Goal: Task Accomplishment & Management: Manage account settings

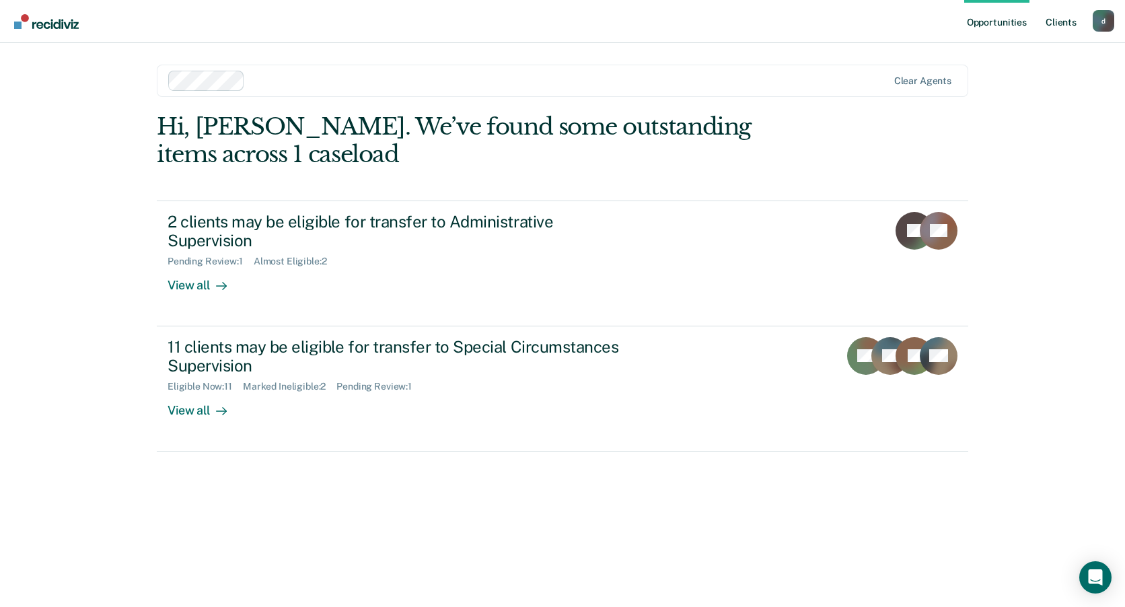
click at [1064, 28] on link "Client s" at bounding box center [1061, 21] width 36 height 43
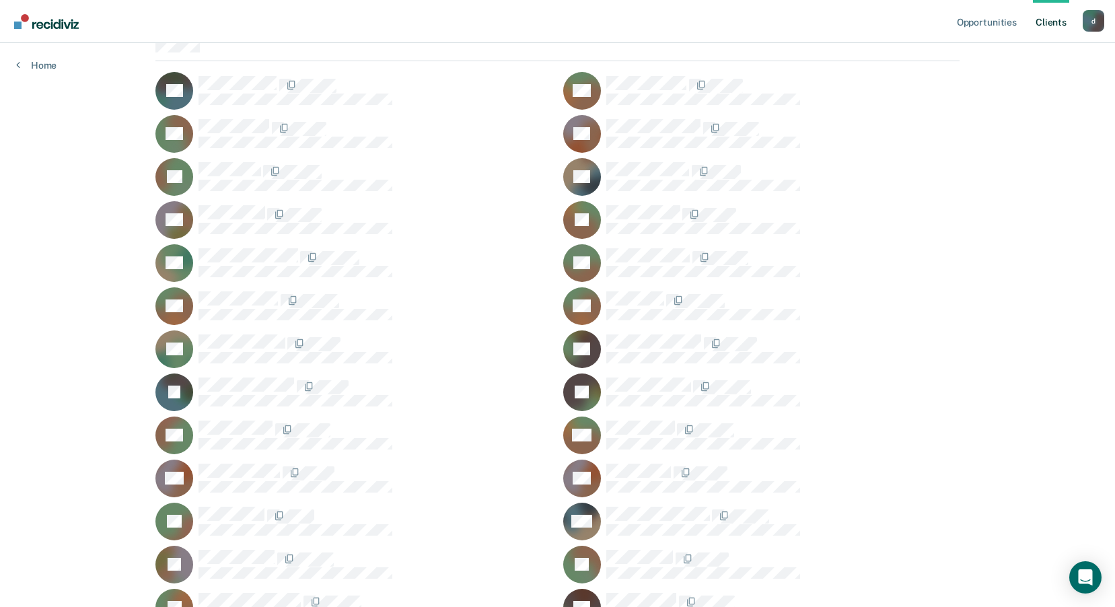
scroll to position [137, 0]
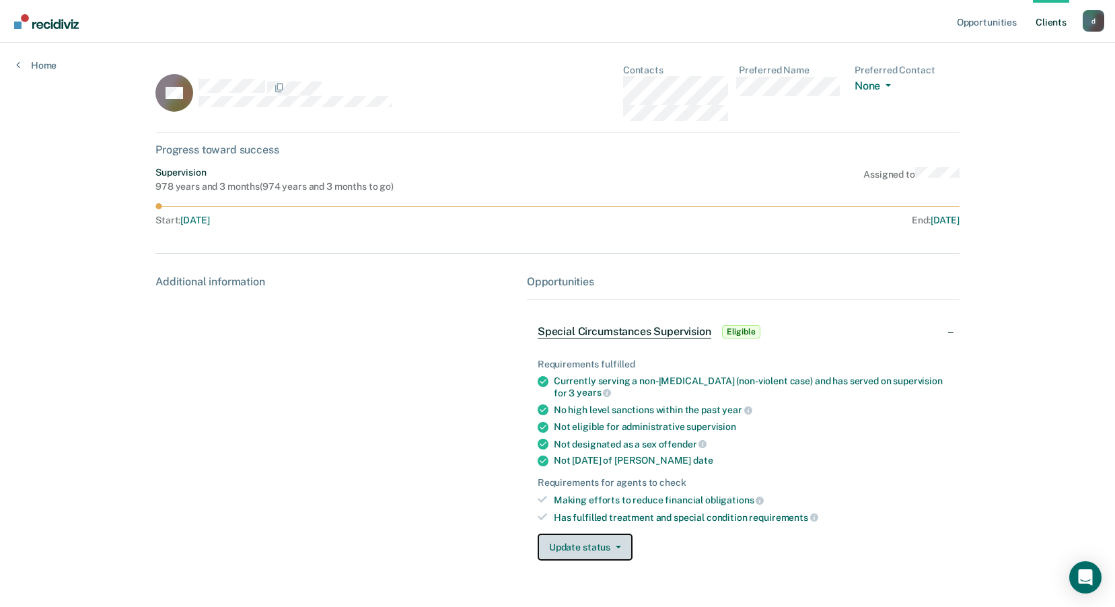
click at [588, 546] on button "Update status" at bounding box center [585, 546] width 95 height 27
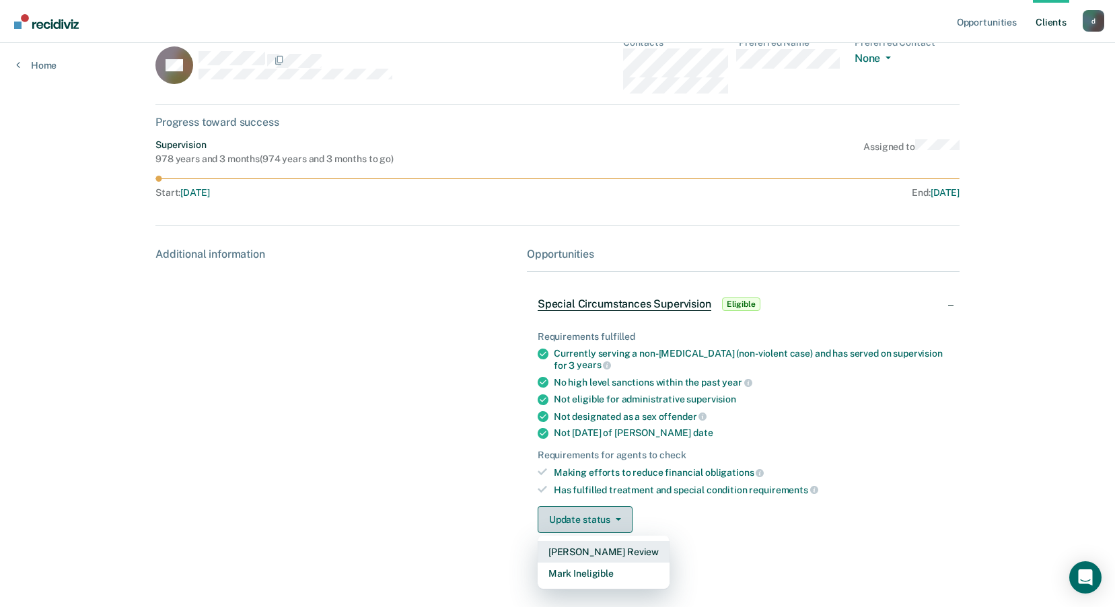
scroll to position [34, 0]
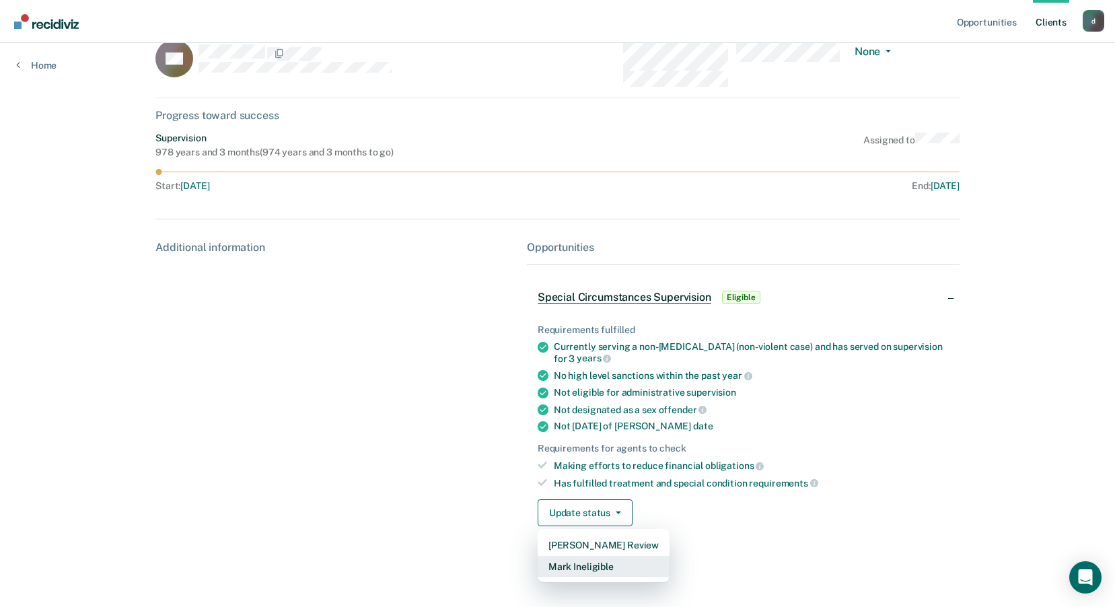
click at [589, 568] on button "Mark Ineligible" at bounding box center [604, 567] width 132 height 22
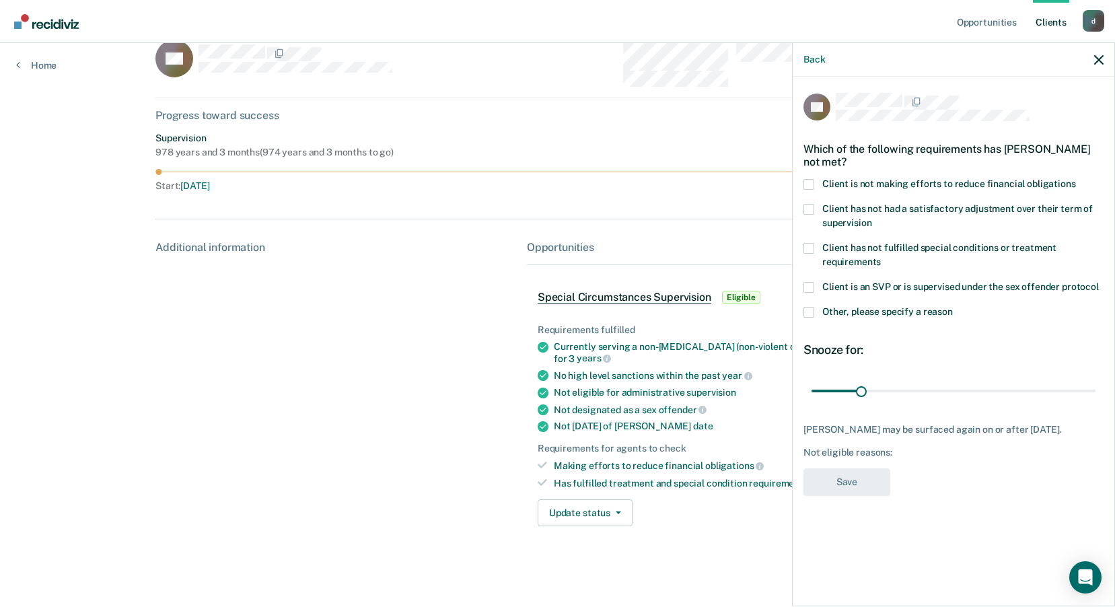
click at [809, 312] on span at bounding box center [808, 312] width 11 height 11
click at [953, 307] on input "Other, please specify a reason" at bounding box center [953, 307] width 0 height 0
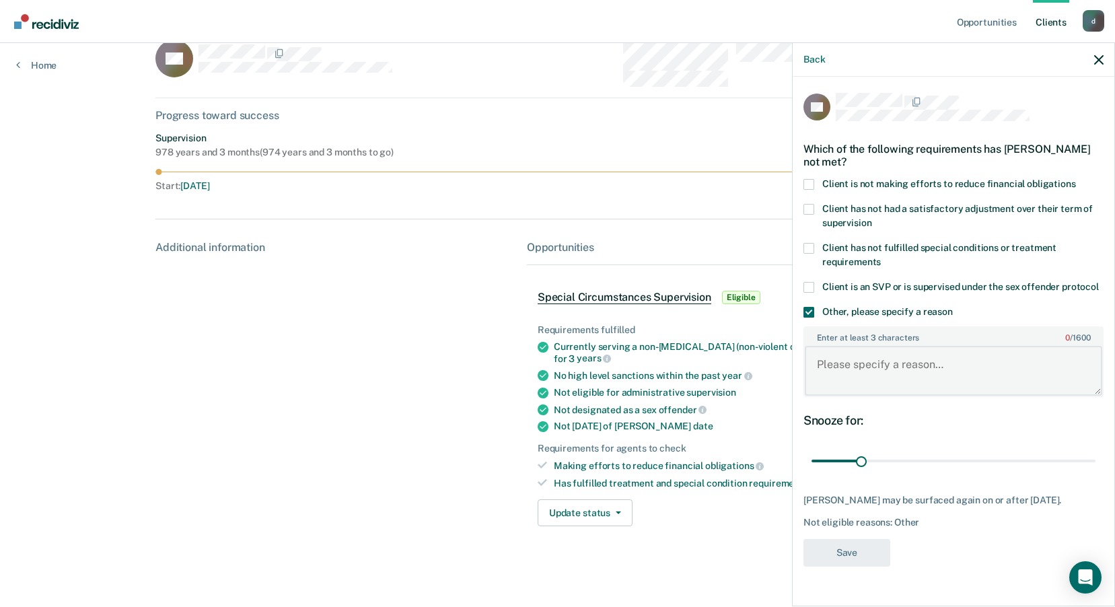
click at [887, 367] on textarea "Enter at least 3 characters 0 / 1600" at bounding box center [953, 371] width 297 height 50
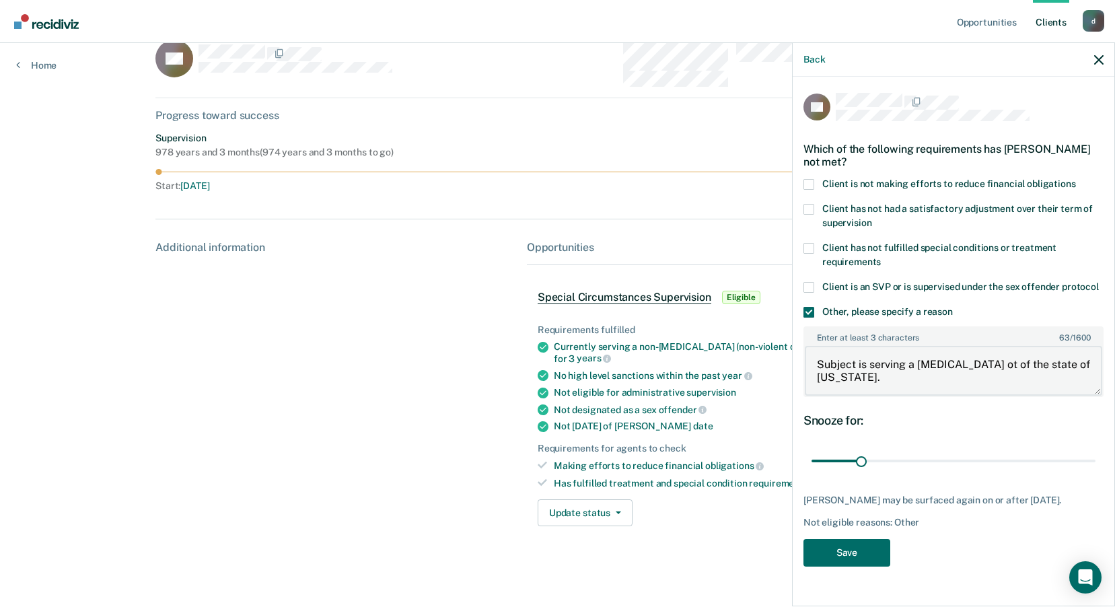
type textarea "Subject is serving a life sentence ot of the state of New York."
click at [851, 555] on button "Save" at bounding box center [846, 553] width 87 height 28
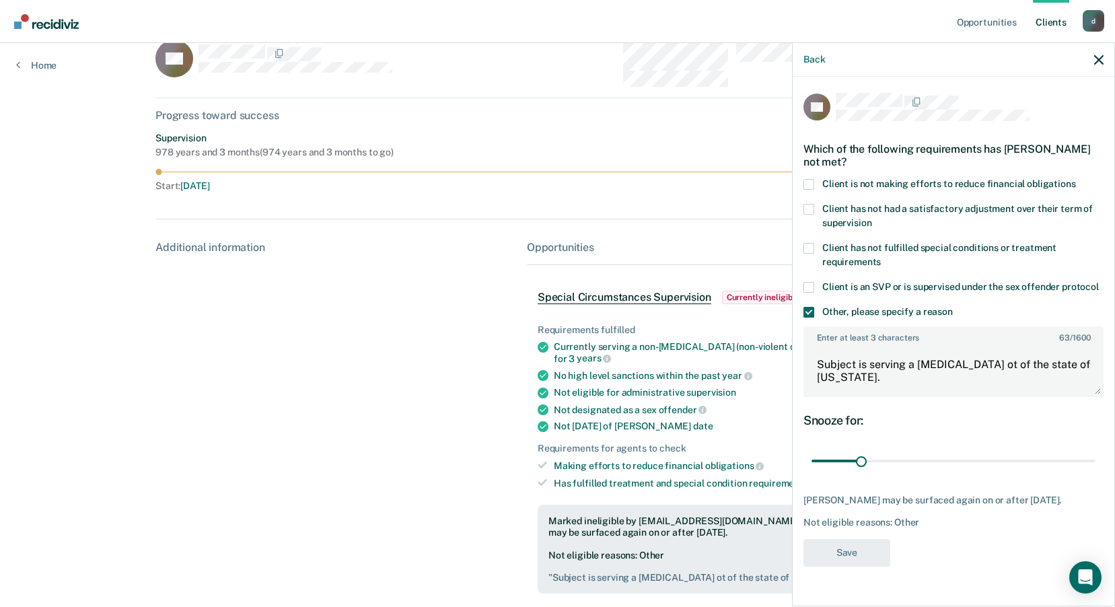
scroll to position [145, 0]
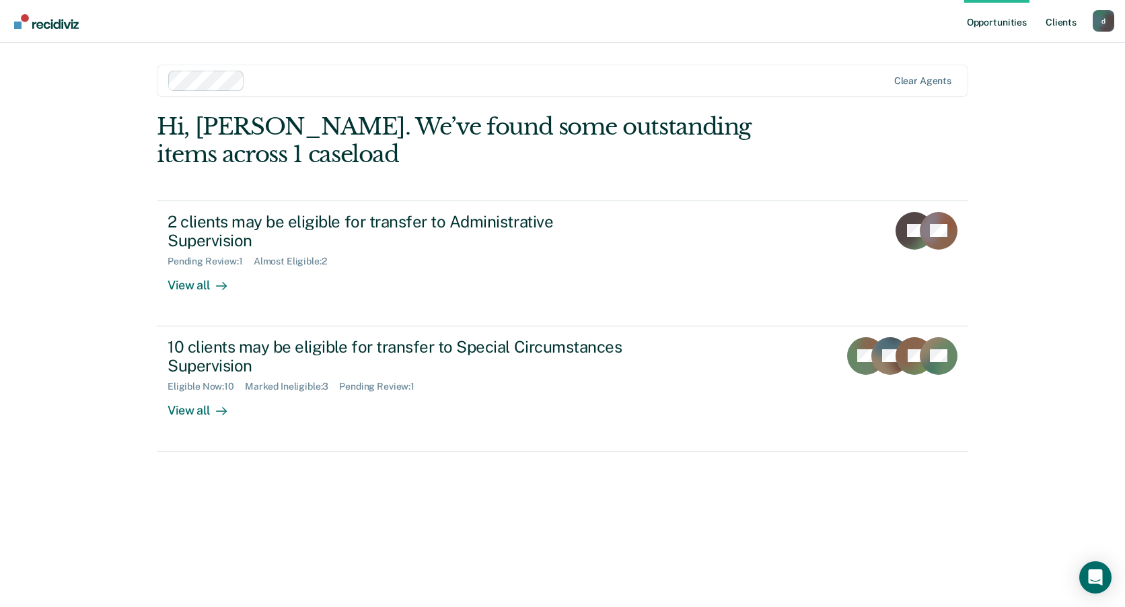
click at [1065, 26] on link "Client s" at bounding box center [1061, 21] width 36 height 43
click at [1058, 22] on link "Client s" at bounding box center [1061, 21] width 36 height 43
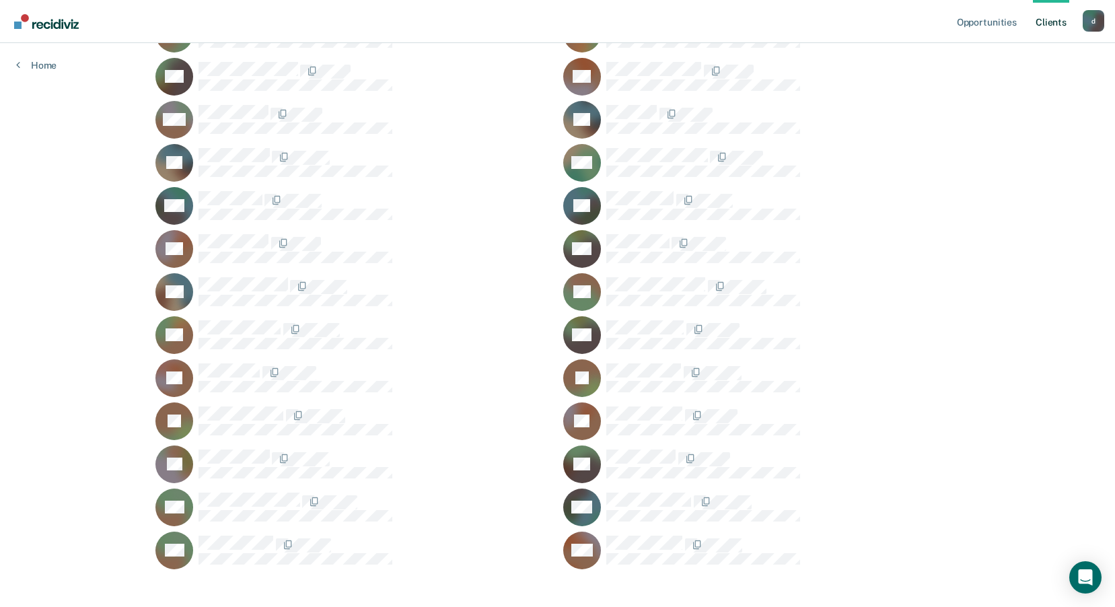
scroll to position [805, 0]
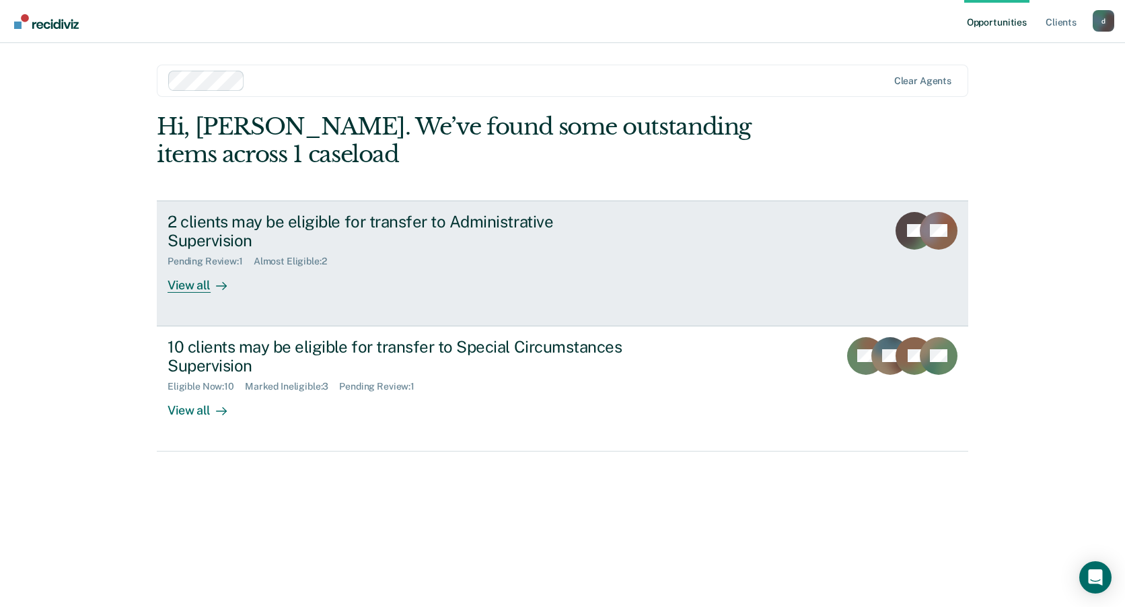
click at [534, 224] on div "2 clients may be eligible for transfer to Administrative Supervision" at bounding box center [404, 231] width 472 height 39
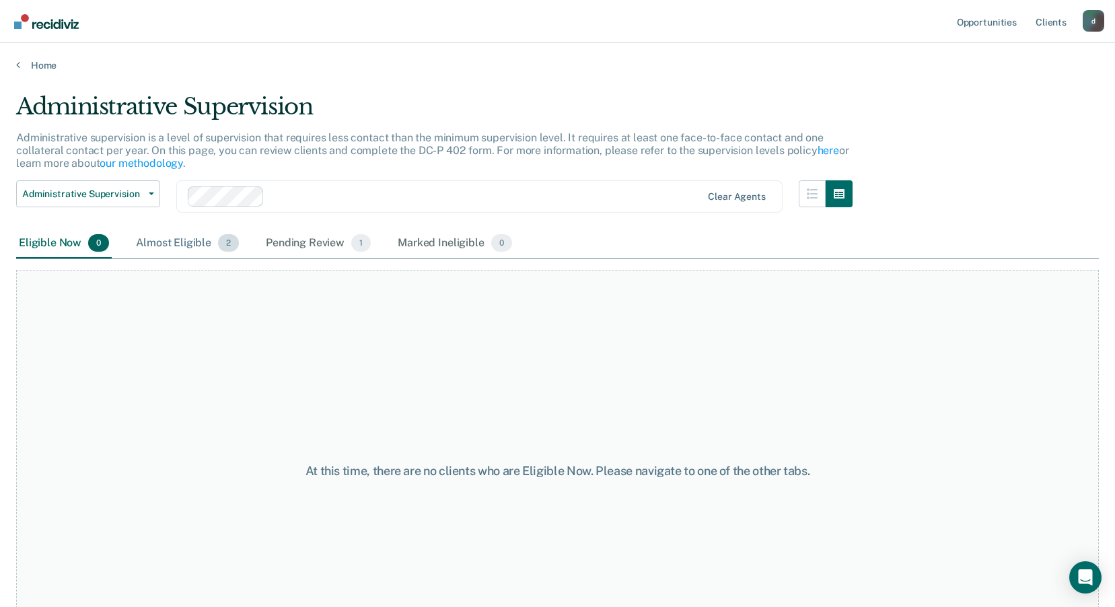
click at [171, 234] on div "Almost Eligible 2" at bounding box center [187, 244] width 108 height 30
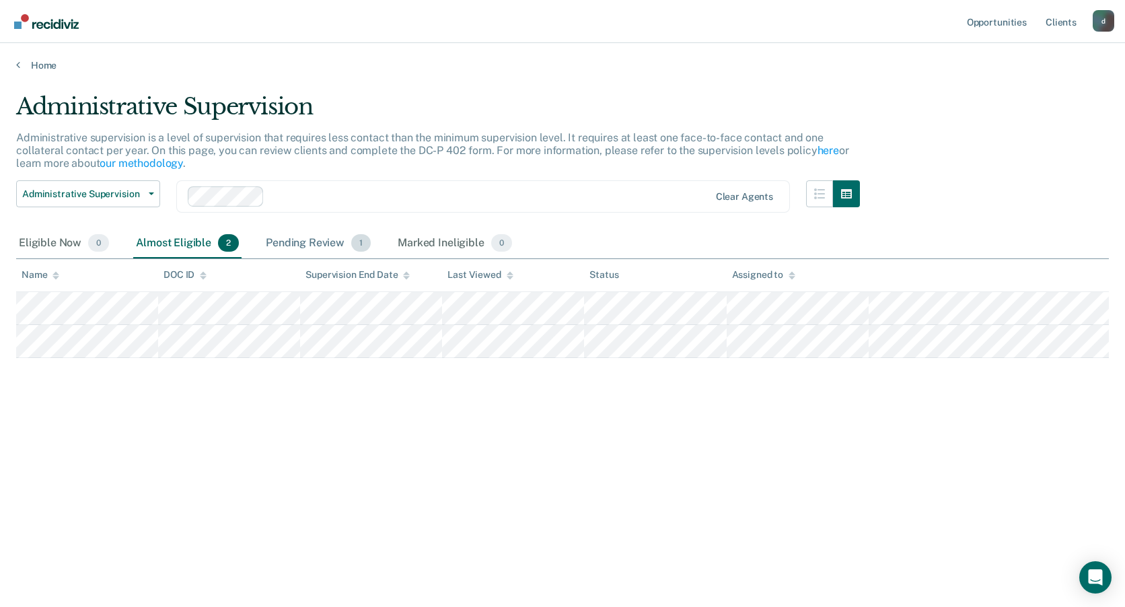
click at [296, 242] on div "Pending Review 1" at bounding box center [318, 244] width 110 height 30
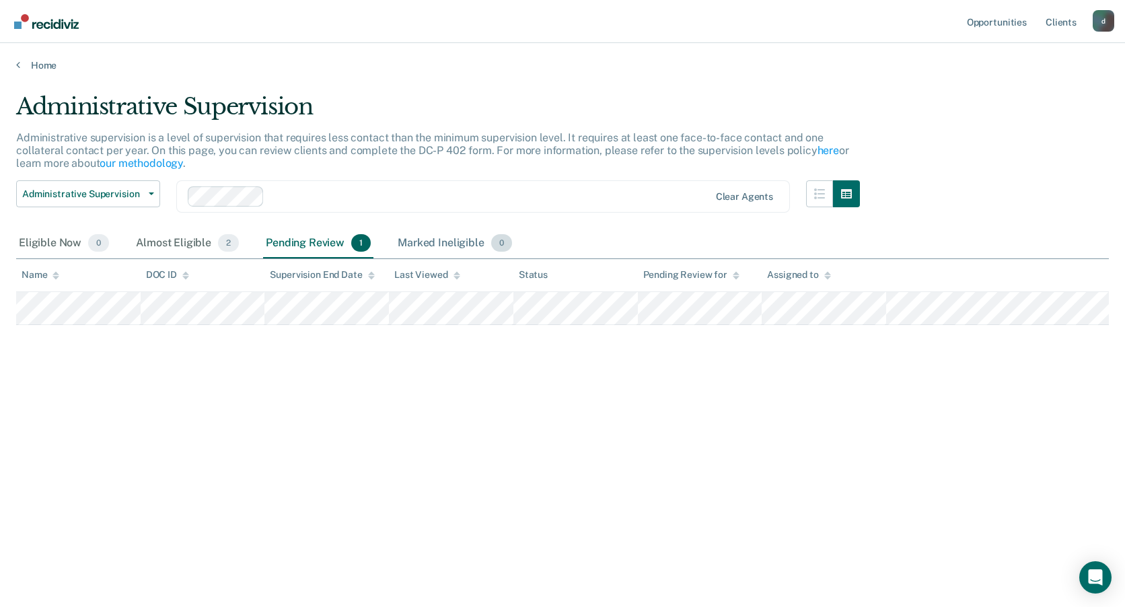
click at [433, 246] on div "Marked Ineligible 0" at bounding box center [455, 244] width 120 height 30
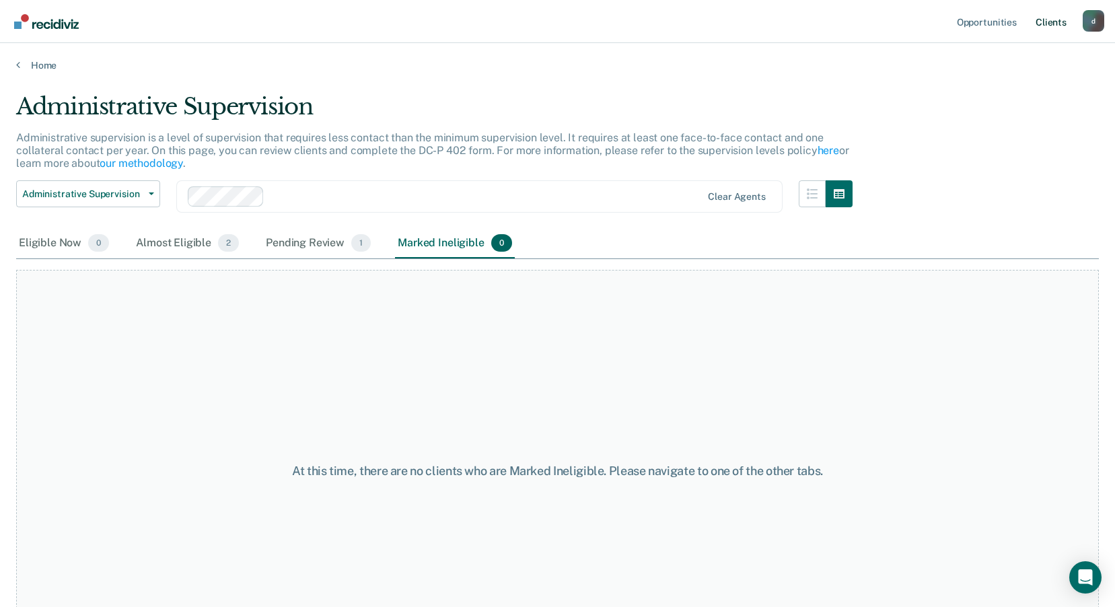
click at [1038, 24] on link "Client s" at bounding box center [1051, 21] width 36 height 43
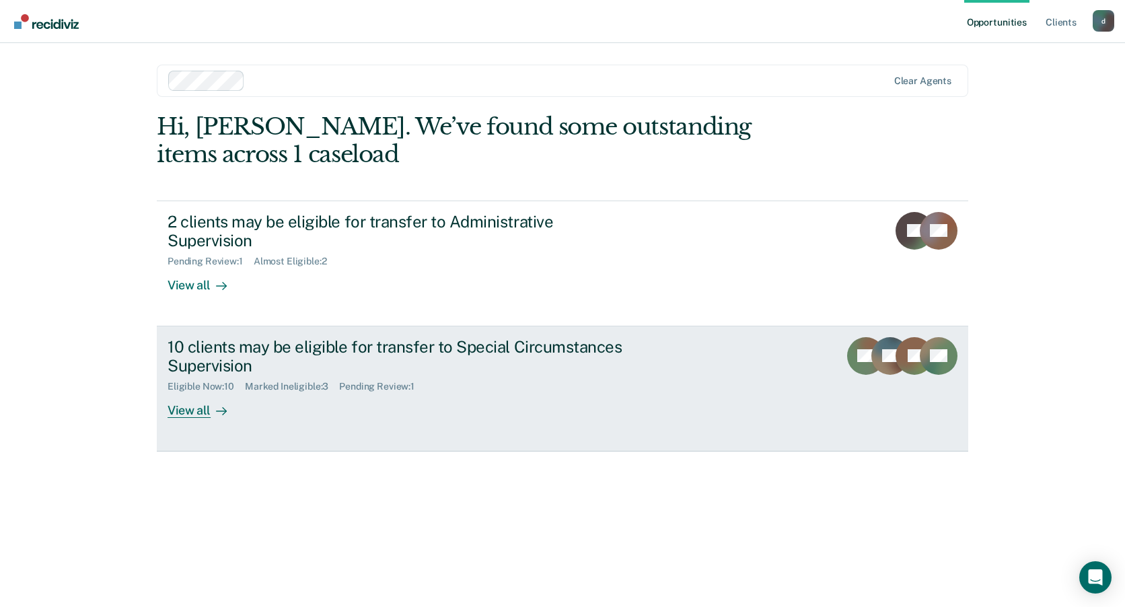
click at [391, 337] on div "10 clients may be eligible for transfer to Special Circumstances Supervision" at bounding box center [404, 356] width 472 height 39
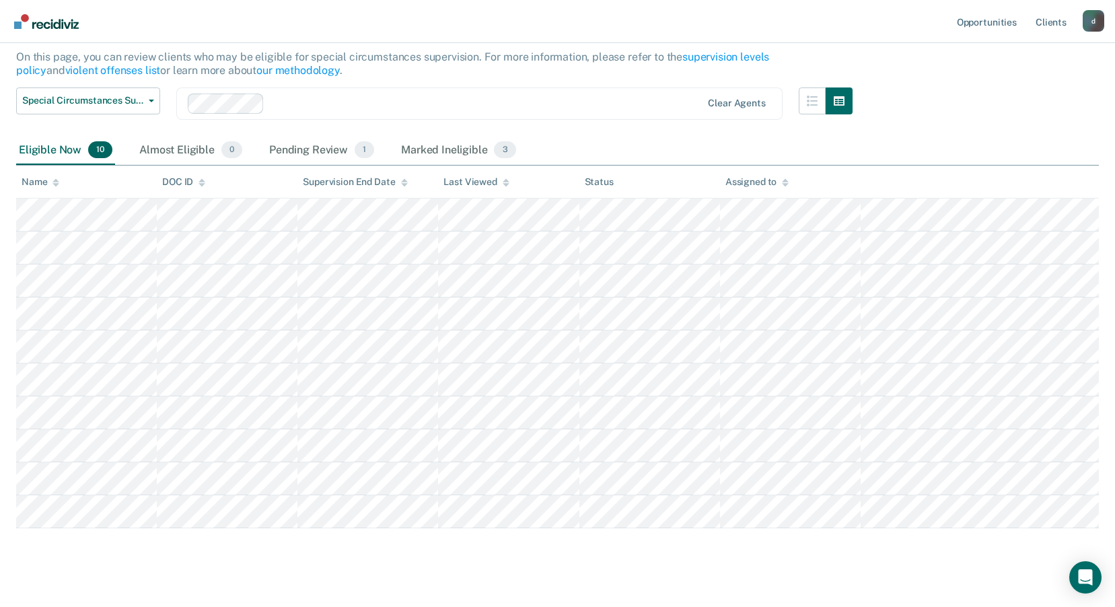
scroll to position [150, 0]
